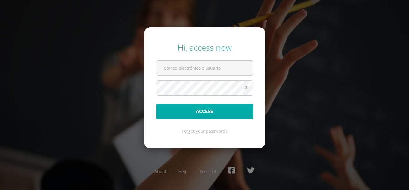
type input "guillen.sa@continentalamericano.edu.gt"
click at [197, 112] on button "Access" at bounding box center [204, 111] width 97 height 15
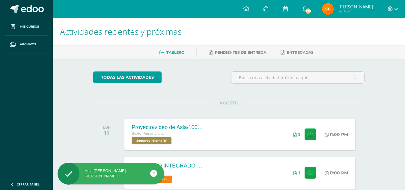
scroll to position [30, 0]
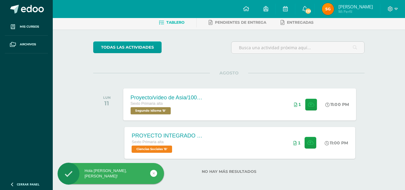
click at [200, 109] on div "Sexto Primaria alta Segundo Idioma 'B'" at bounding box center [167, 107] width 72 height 14
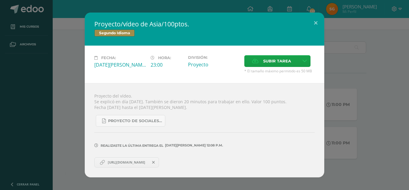
click at [131, 161] on span "https://www.canva.com/design/DAF_QlLmNb8/GFHmvPKsFIb6aEWakYfNVQ/view?utm_conten…" at bounding box center [126, 162] width 43 height 5
click at [319, 21] on button at bounding box center [315, 23] width 17 height 20
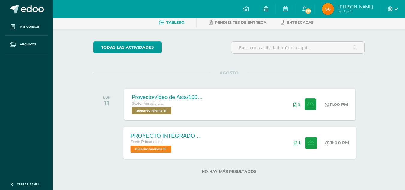
click at [193, 136] on div "PROYECTO INTEGRADO DE CIENCIAS SOCIALES Y KAQCHIQUEL, VALOR 30 PUNTOS." at bounding box center [167, 135] width 72 height 6
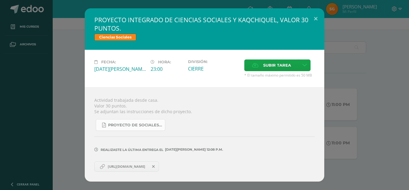
click at [153, 129] on link "Proyecto de Sociales y Kaqchikel_3ra. Unidad (1).pdf" at bounding box center [130, 125] width 69 height 12
click at [188, 149] on span "09 DE Agosto A LAS 12:08 p.m." at bounding box center [194, 149] width 60 height 0
click at [366, 64] on div "PROYECTO INTEGRADO DE CIENCIAS SOCIALES Y KAQCHIQUEL, VALOR 30 PUNTOS. Ciencias…" at bounding box center [204, 94] width 404 height 173
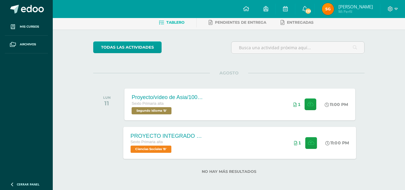
scroll to position [33, 0]
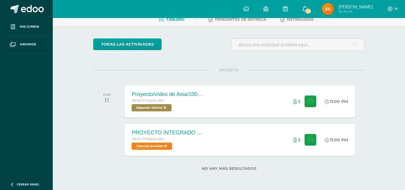
click at [306, 10] on span "239" at bounding box center [308, 11] width 7 height 7
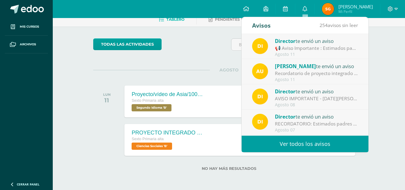
click at [320, 50] on div "📢 Aviso Importante : Estimados padres de familia y/o encargados: 📆 [DATE][PERSO…" at bounding box center [316, 48] width 83 height 7
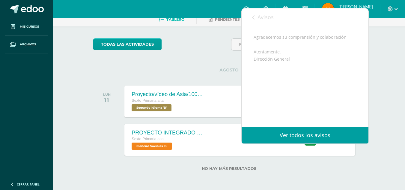
scroll to position [0, 0]
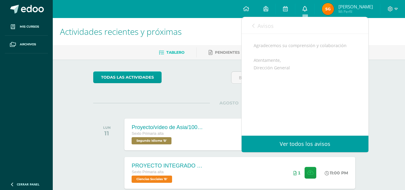
click at [301, 8] on link "0" at bounding box center [304, 9] width 19 height 18
click at [251, 27] on div "Avisos 253 avisos sin leer Avisos" at bounding box center [304, 25] width 127 height 17
click at [254, 25] on icon at bounding box center [253, 25] width 2 height 5
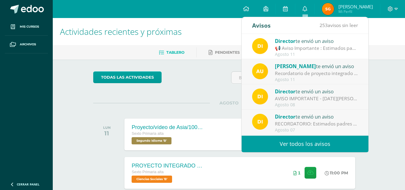
click at [317, 73] on div "Recordatorio de proyecto integrado de Ciencias Sociales y [PERSON_NAME]: Estima…" at bounding box center [316, 73] width 83 height 7
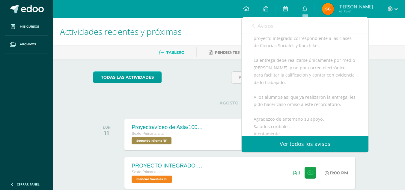
scroll to position [164, 0]
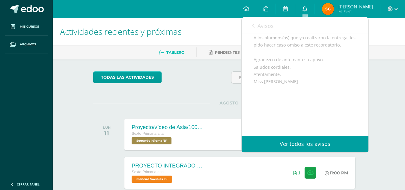
click at [303, 8] on icon at bounding box center [304, 8] width 5 height 5
click at [304, 7] on icon at bounding box center [304, 8] width 5 height 5
click at [296, 137] on link "Ver todos los avisos" at bounding box center [304, 143] width 127 height 16
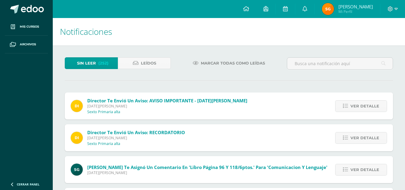
scroll to position [30, 0]
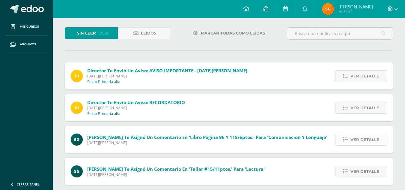
click at [345, 138] on icon at bounding box center [345, 139] width 5 height 5
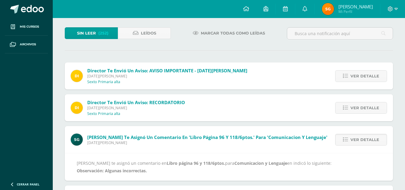
scroll to position [60, 0]
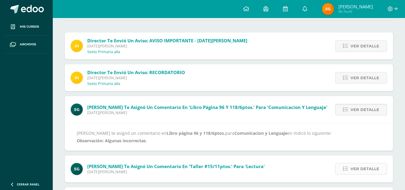
click at [367, 167] on span "Ver detalle" at bounding box center [364, 168] width 29 height 11
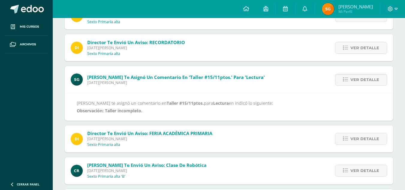
scroll to position [120, 0]
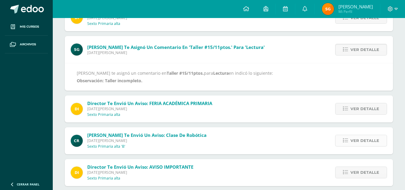
click at [365, 141] on span "Ver detalle" at bounding box center [364, 140] width 29 height 11
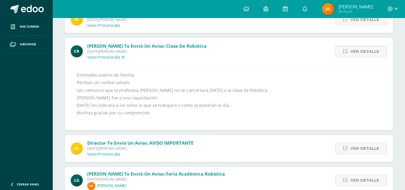
scroll to position [180, 0]
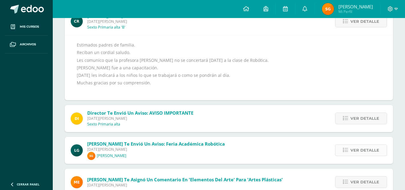
click at [364, 149] on span "Ver detalle" at bounding box center [364, 149] width 29 height 11
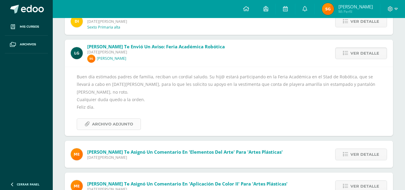
click at [120, 118] on span "Archivo Adjunto" at bounding box center [112, 123] width 41 height 11
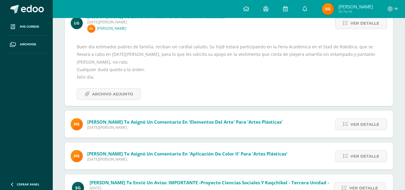
click at [248, 119] on span "[PERSON_NAME] te asignó un comentario en 'Elementos del arte' para 'Artes Plást…" at bounding box center [184, 122] width 195 height 6
click at [363, 119] on span "Ver detalle" at bounding box center [364, 124] width 29 height 11
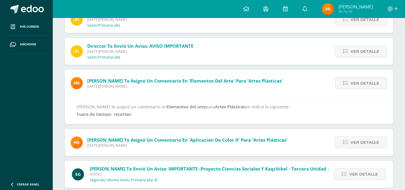
scroll to position [180, 0]
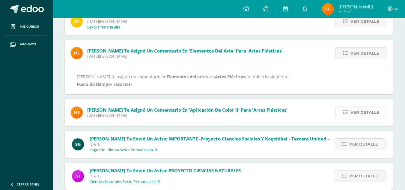
click at [361, 112] on span "Ver detalle" at bounding box center [364, 112] width 29 height 11
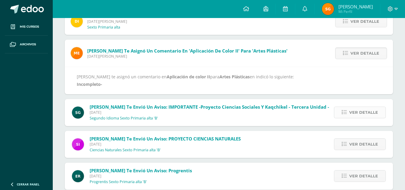
click at [355, 116] on span "Ver detalle" at bounding box center [363, 112] width 29 height 11
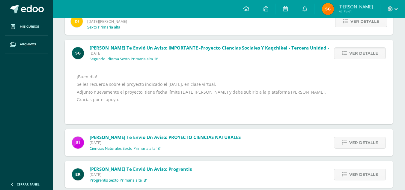
scroll to position [240, 0]
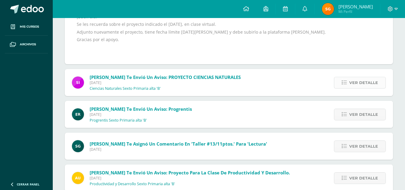
click at [364, 78] on span "Ver detalle" at bounding box center [363, 82] width 29 height 11
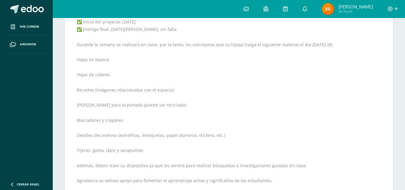
scroll to position [332, 0]
